Goal: Entertainment & Leisure: Consume media (video, audio)

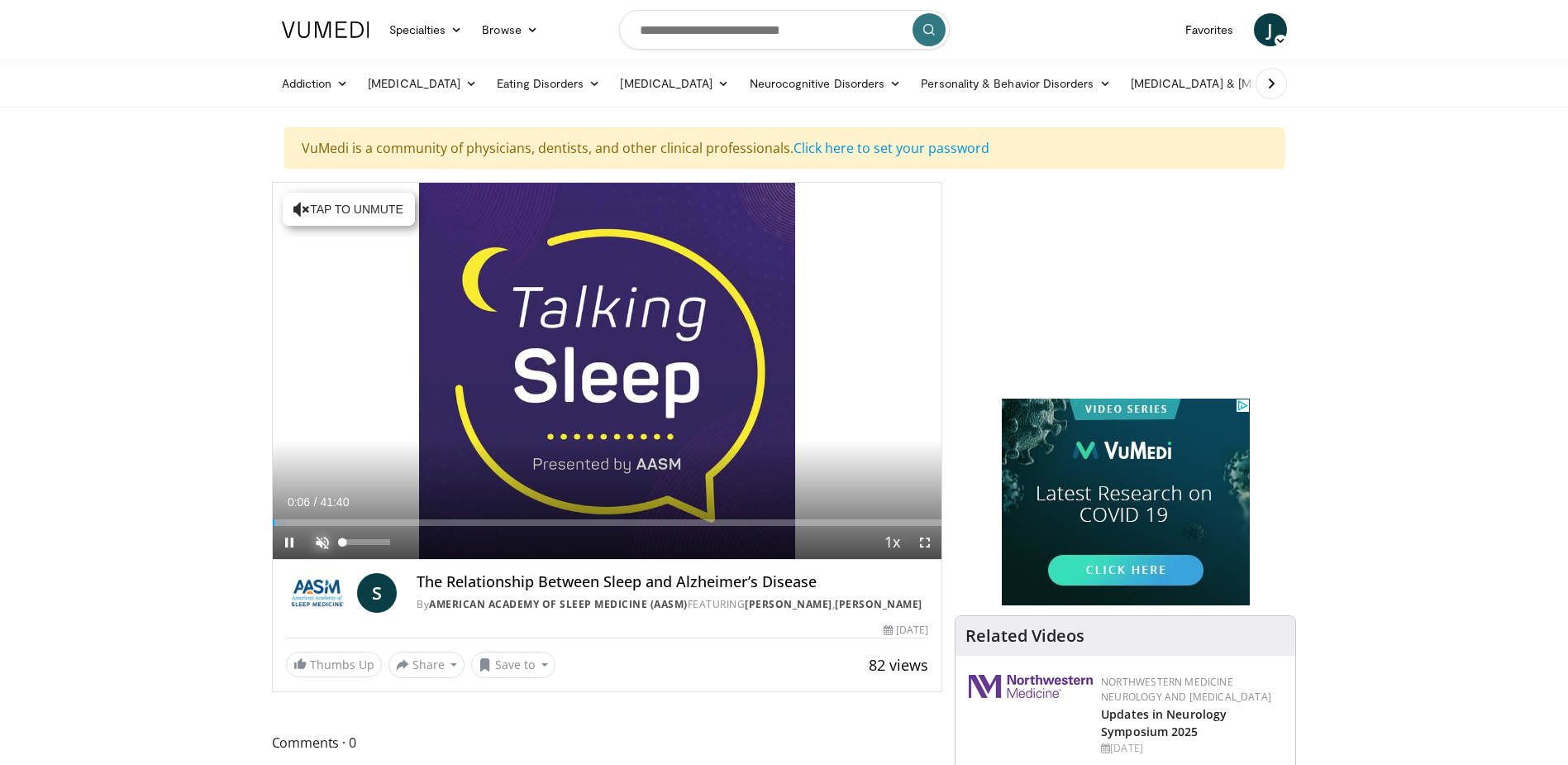
click at [326, 537] on span "Video Player" at bounding box center [323, 542] width 33 height 33
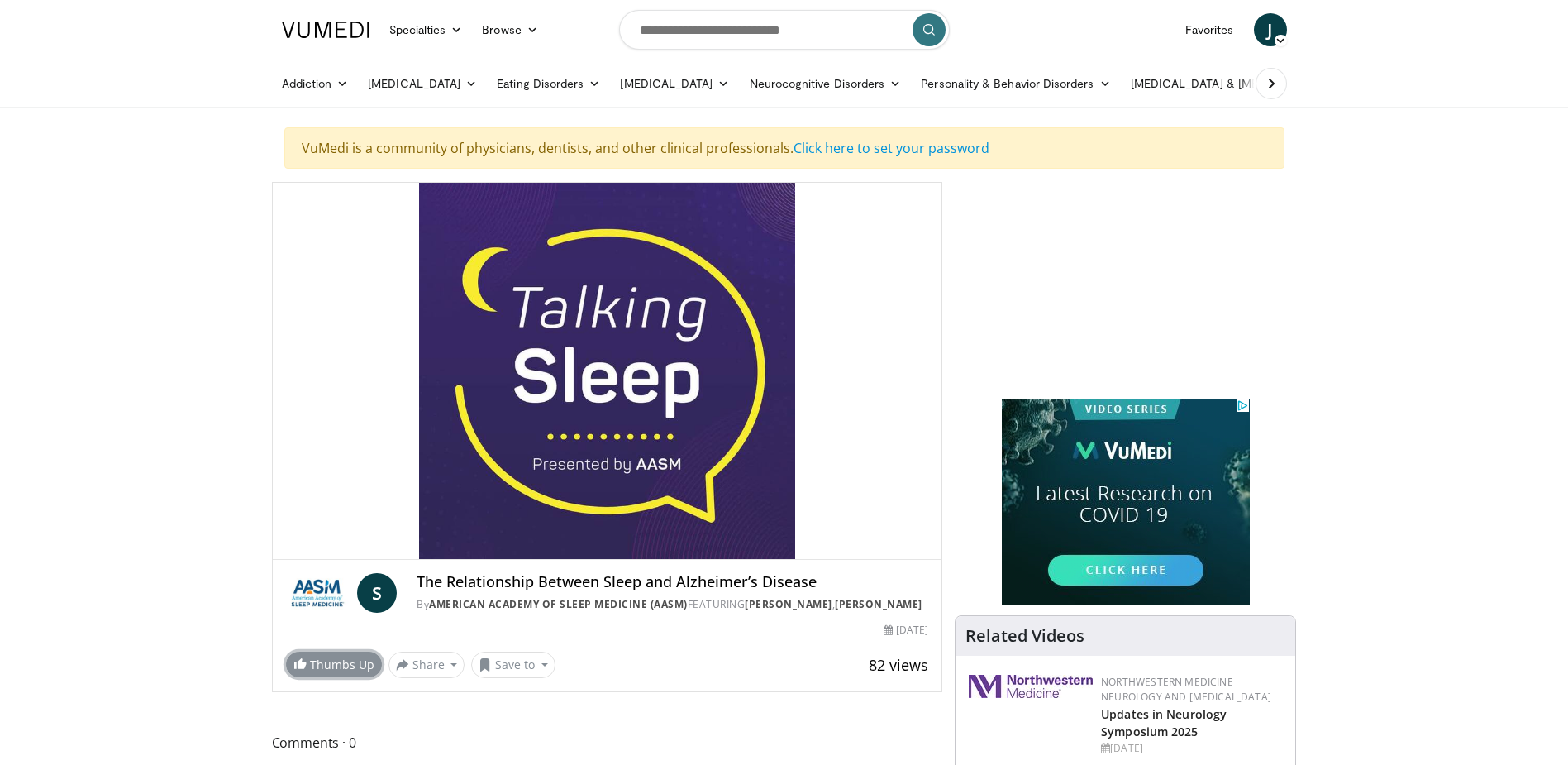
click at [325, 661] on link "Thumbs Up" at bounding box center [334, 664] width 96 height 26
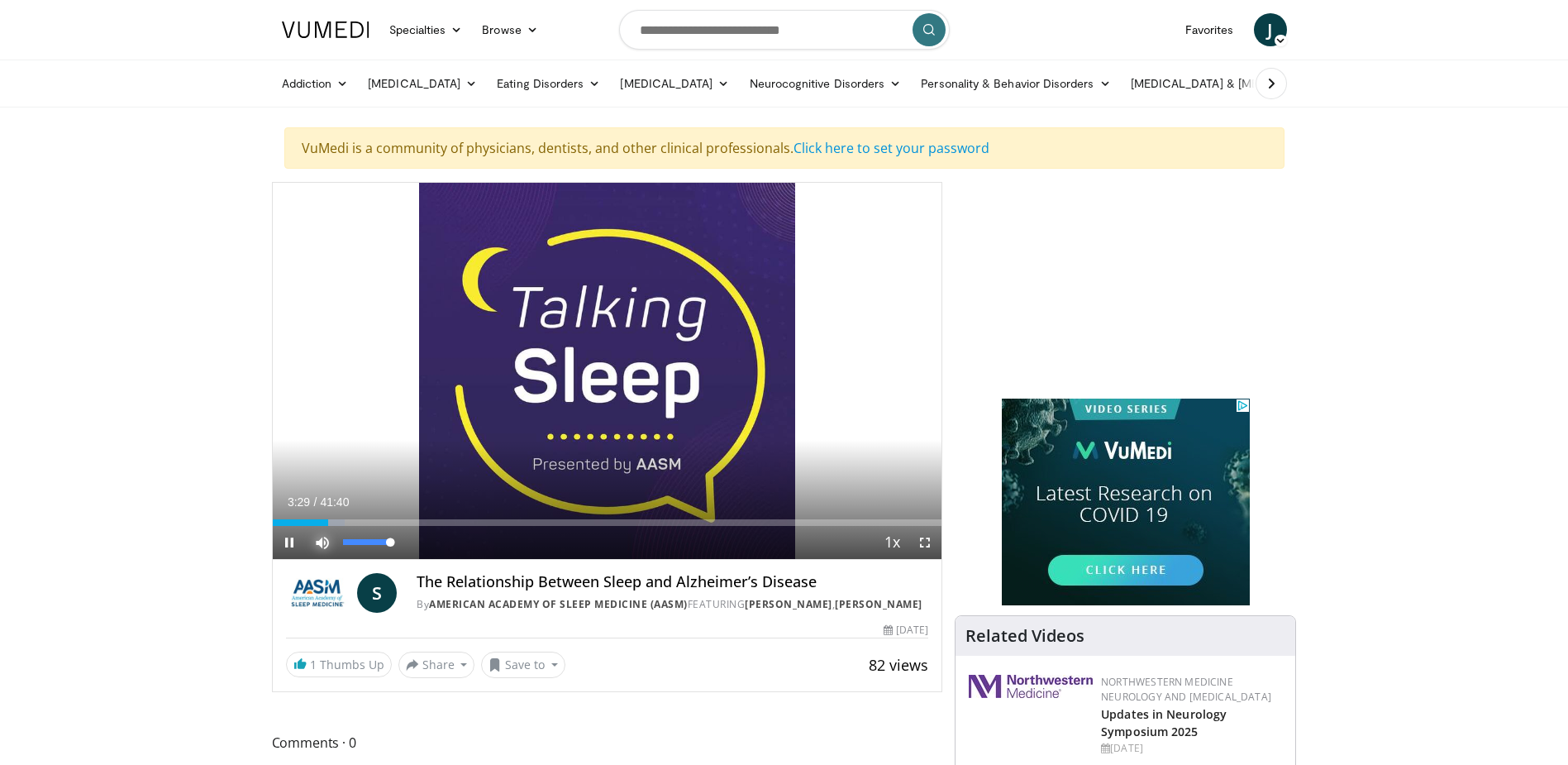
click at [326, 537] on span "Video Player" at bounding box center [323, 542] width 33 height 33
click at [315, 541] on span "Video Player" at bounding box center [323, 542] width 33 height 33
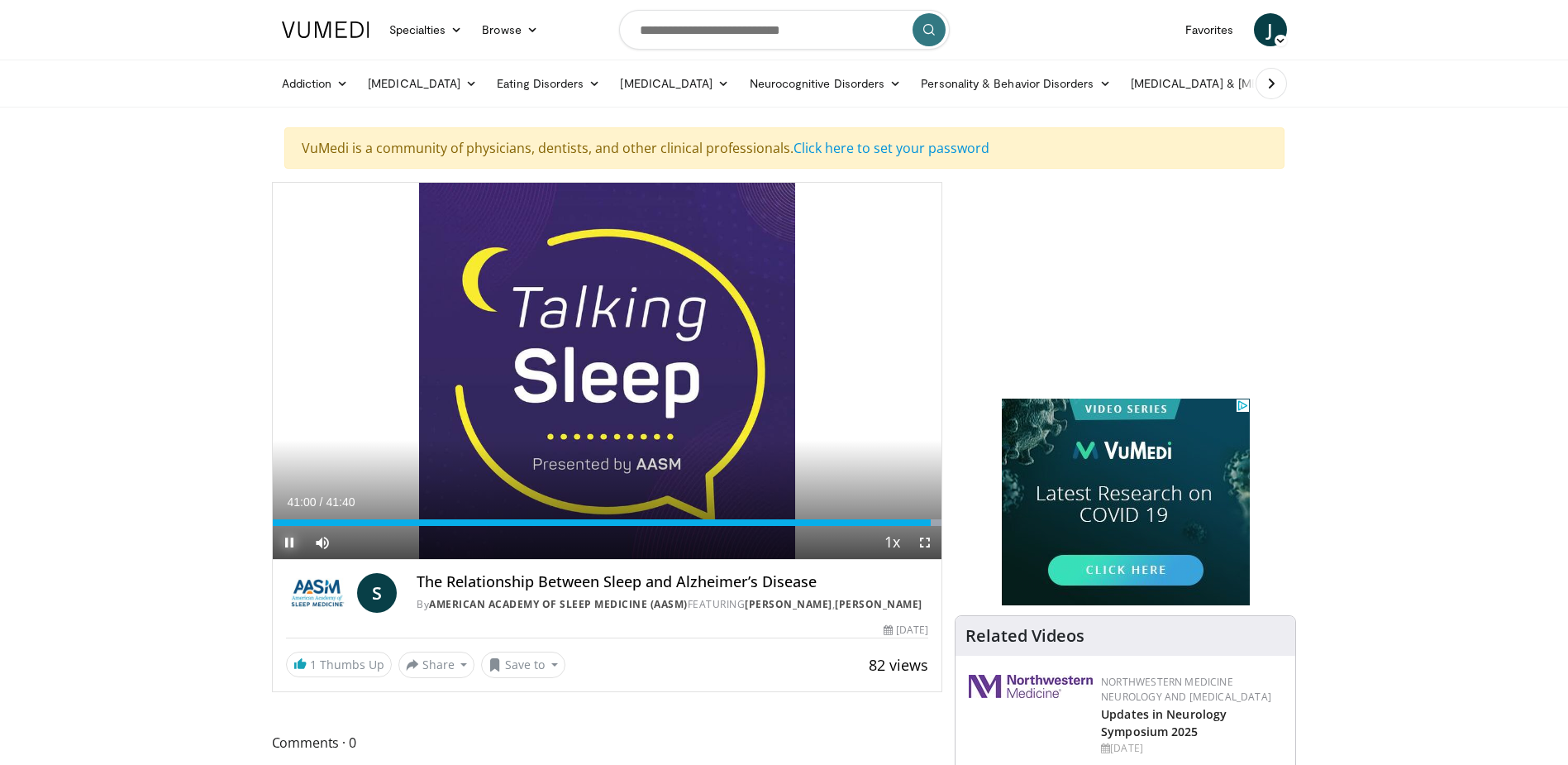
click at [290, 545] on span "Video Player" at bounding box center [289, 542] width 33 height 33
